Goal: Information Seeking & Learning: Compare options

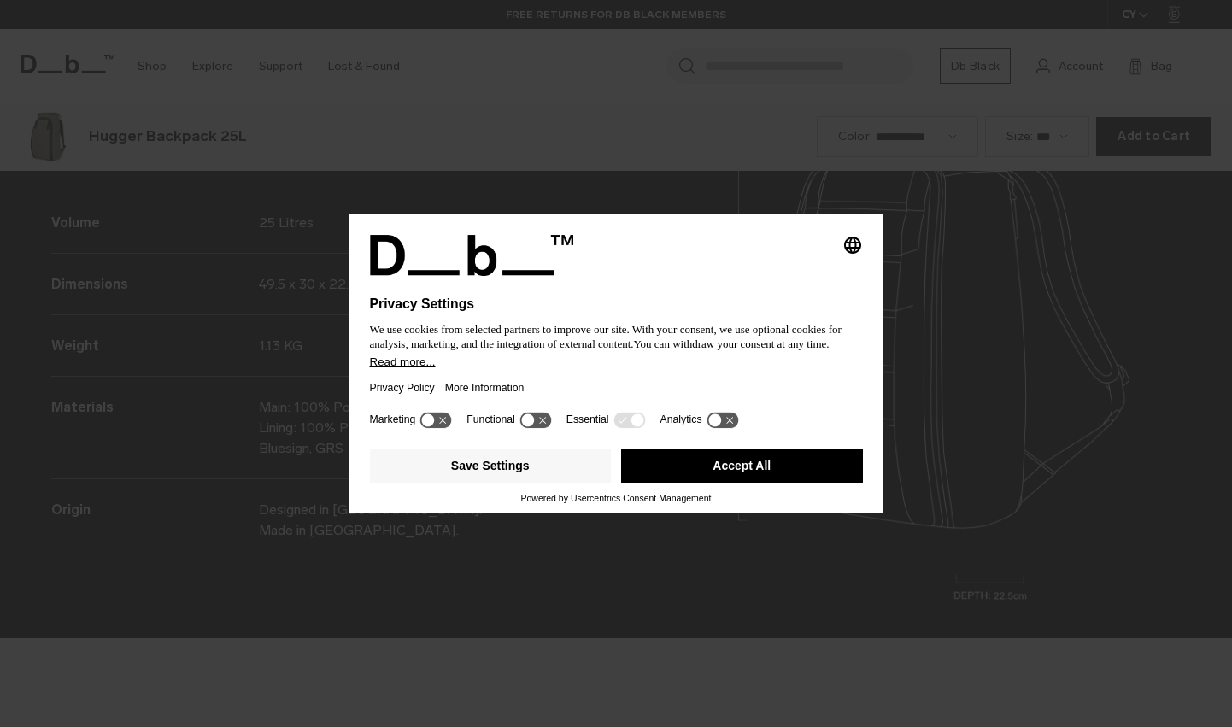
scroll to position [2182, 0]
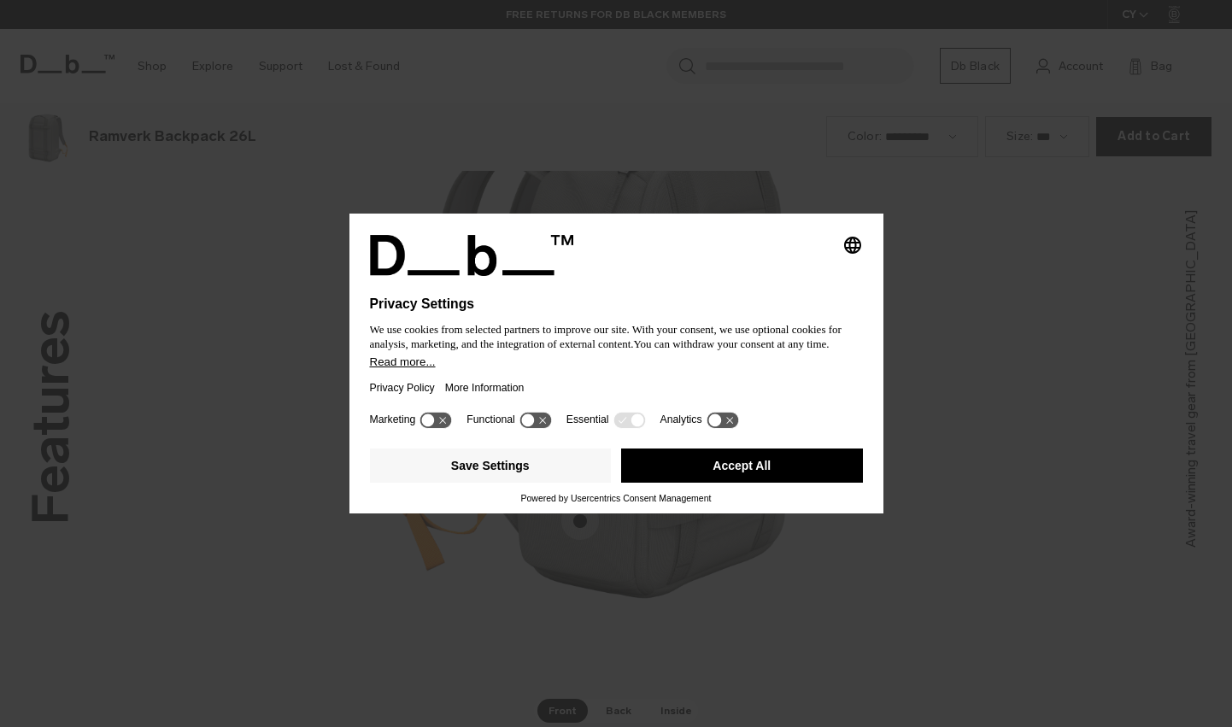
scroll to position [2182, 0]
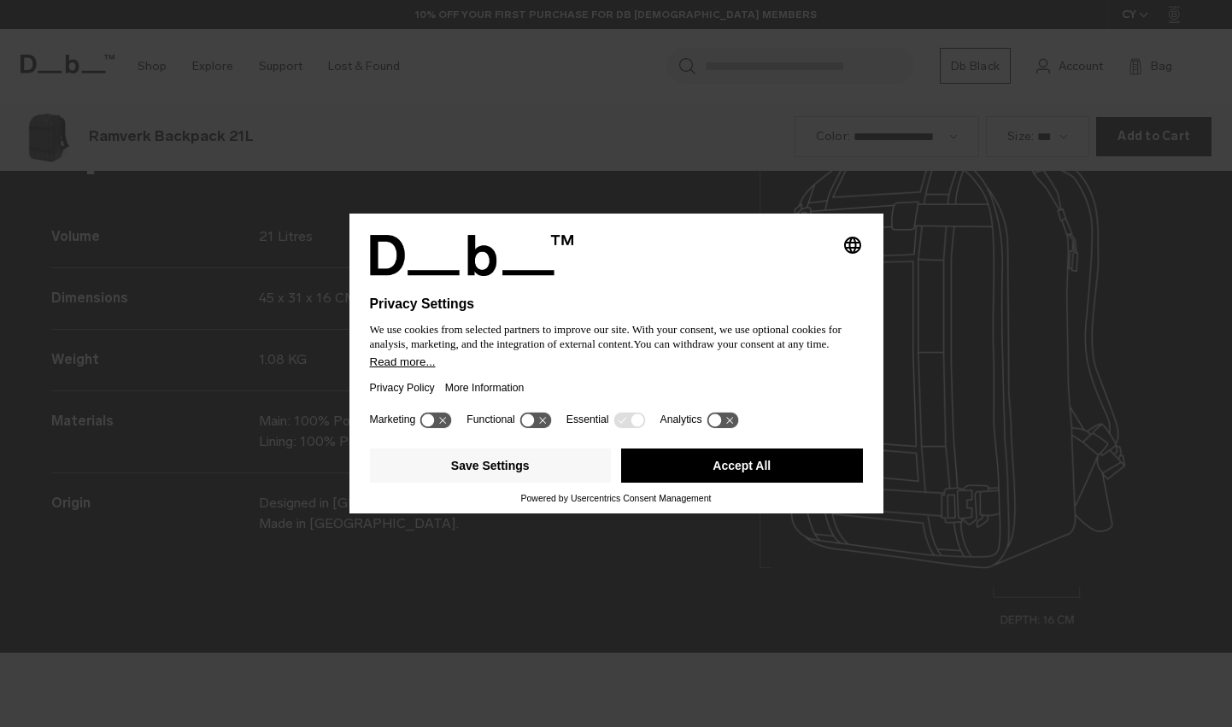
scroll to position [2182, 0]
